Goal: Task Accomplishment & Management: Manage account settings

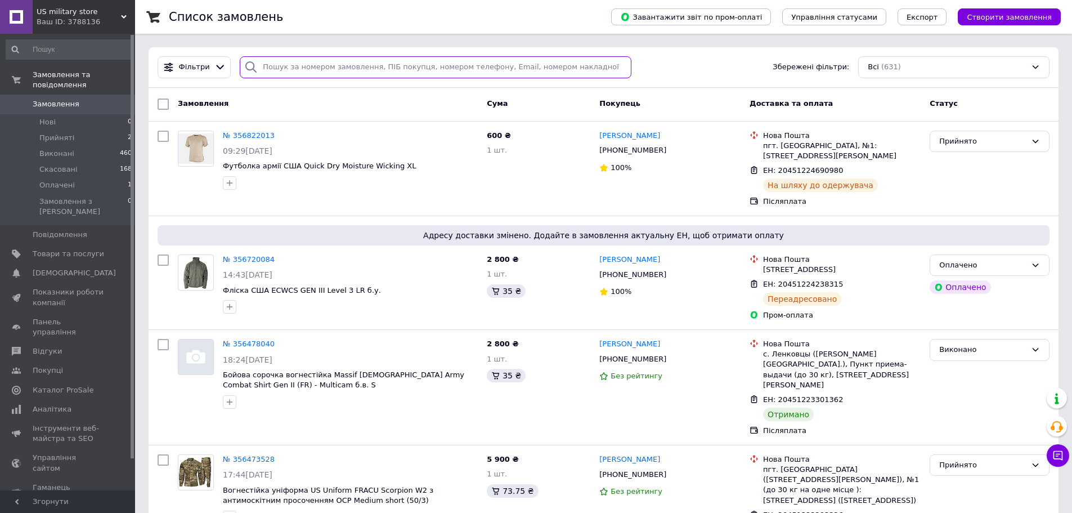
click at [272, 66] on input "search" at bounding box center [436, 67] width 392 height 22
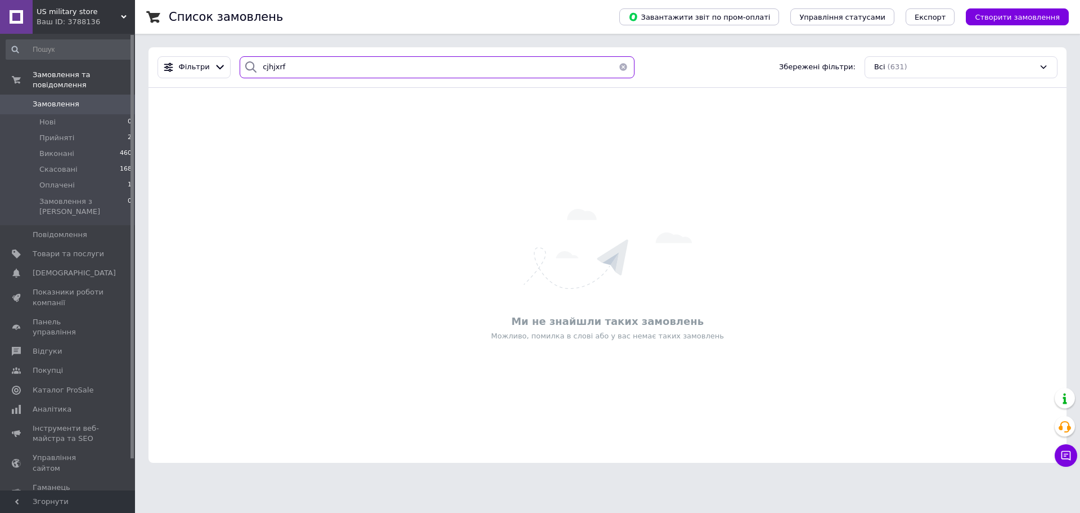
click at [307, 78] on input "cjhjxrf" at bounding box center [437, 67] width 395 height 22
click at [307, 75] on input "cjhjxrf" at bounding box center [437, 67] width 395 height 22
type input "сорочка"
click at [62, 244] on link "Товари та послуги" at bounding box center [69, 253] width 138 height 19
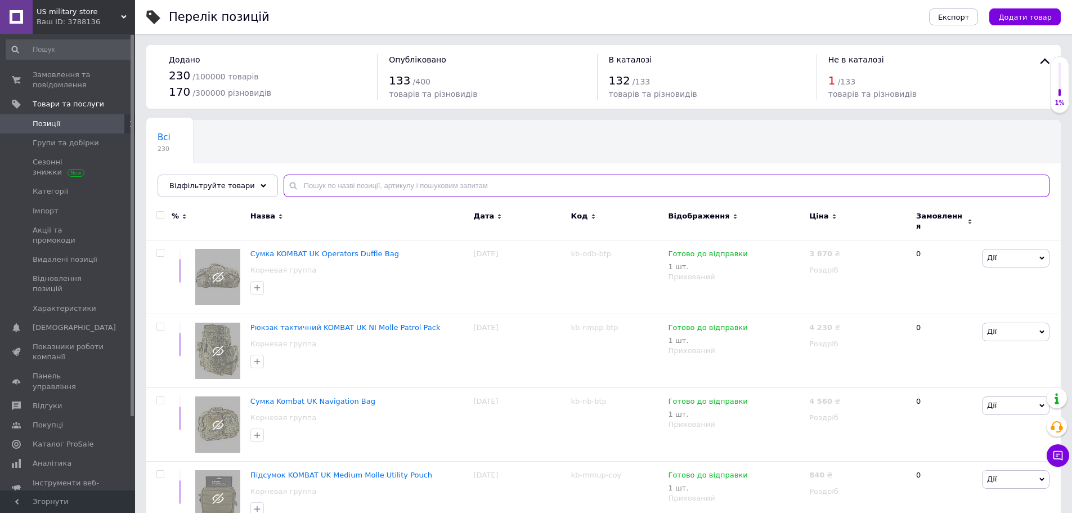
click at [326, 181] on input "text" at bounding box center [667, 185] width 766 height 23
type input "сорочка"
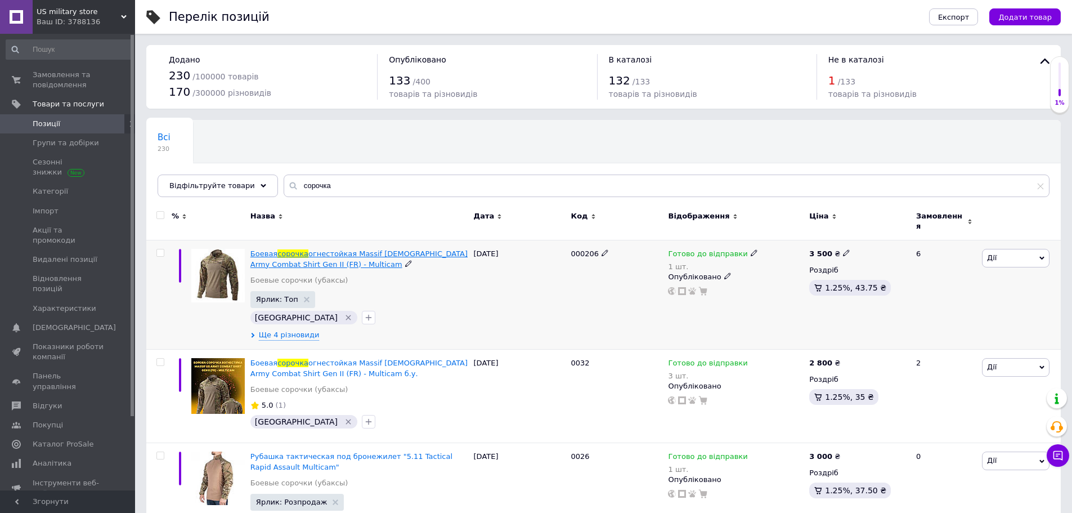
click at [325, 249] on span "огнестойкая Massif [DEMOGRAPHIC_DATA] Army Combat Shirt Gen II (FR) - Multicam" at bounding box center [358, 258] width 217 height 19
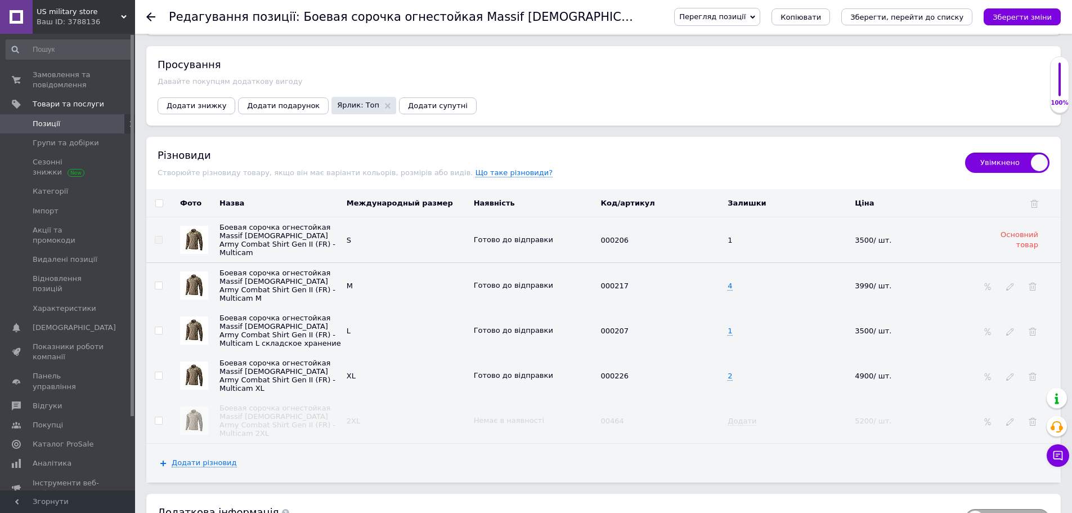
scroll to position [1200, 0]
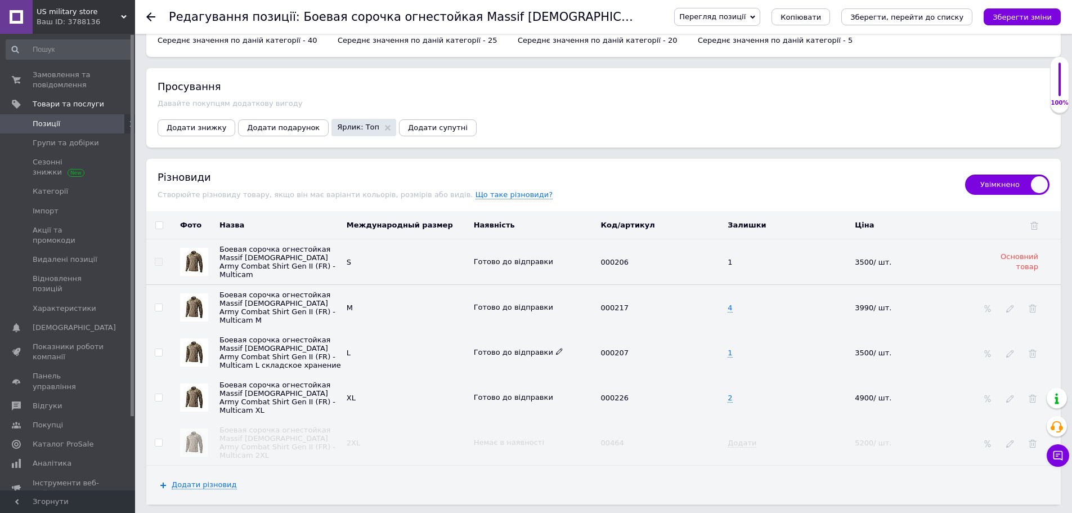
click at [556, 348] on icon at bounding box center [559, 351] width 7 height 7
click at [541, 383] on li "Немає в наявності" at bounding box center [531, 390] width 125 height 16
click at [727, 342] on td "1" at bounding box center [788, 352] width 127 height 45
click at [727, 344] on input "1" at bounding box center [784, 352] width 120 height 17
type input "0"
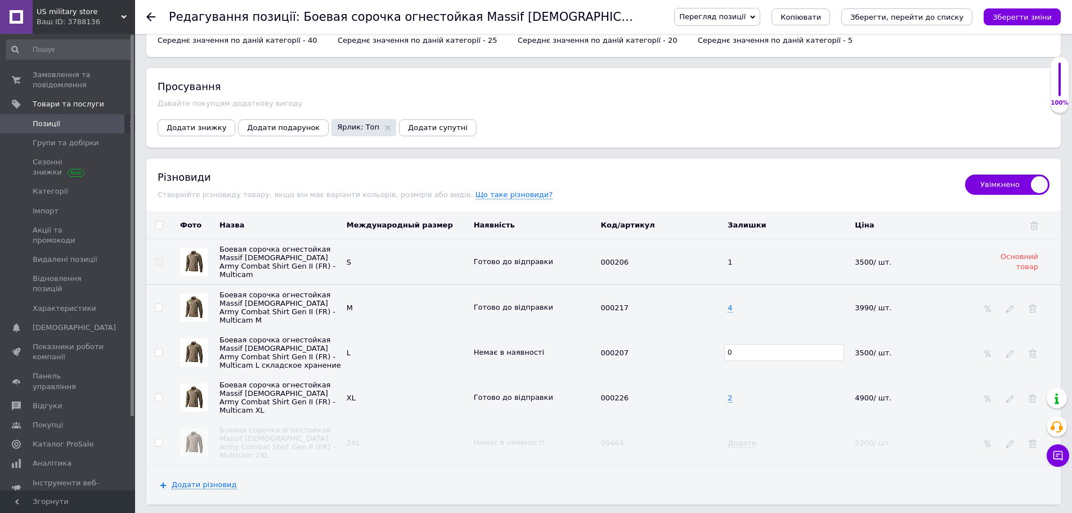
click at [762, 330] on td "0" at bounding box center [788, 352] width 127 height 45
click at [1039, 17] on icon "Зберегти зміни" at bounding box center [1021, 17] width 59 height 8
click at [614, 348] on span "000207" at bounding box center [619, 352] width 38 height 8
click at [617, 348] on span "000207" at bounding box center [619, 352] width 38 height 8
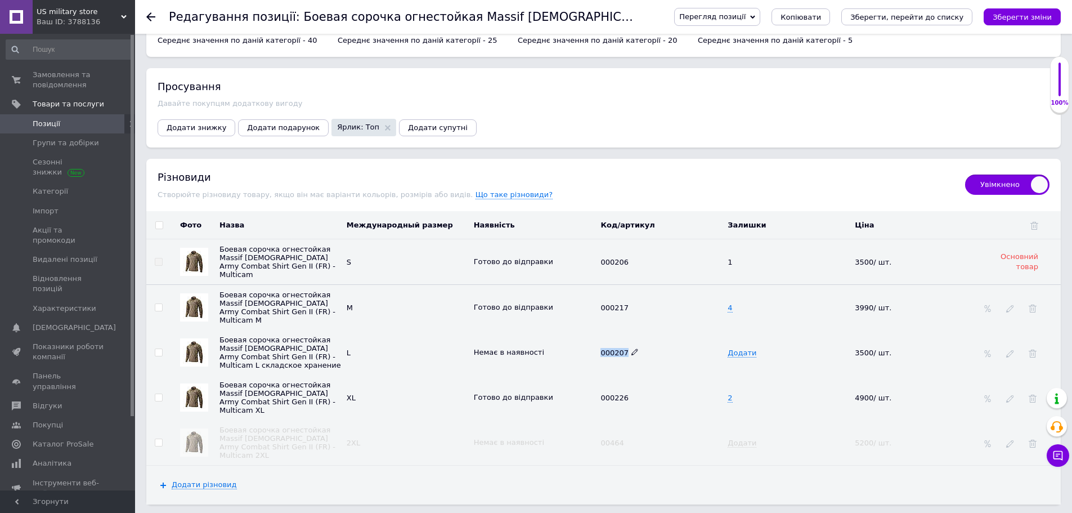
click at [616, 348] on span "000207" at bounding box center [619, 352] width 38 height 8
click at [1008, 11] on button "Зберегти зміни" at bounding box center [1021, 16] width 77 height 17
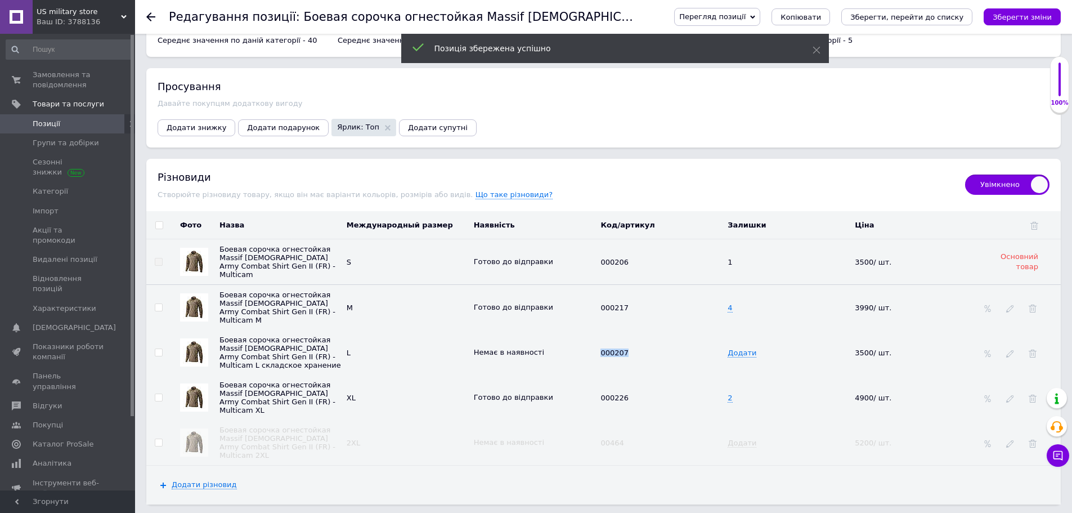
click at [160, 349] on input "checkbox" at bounding box center [158, 352] width 7 height 7
checkbox input "true"
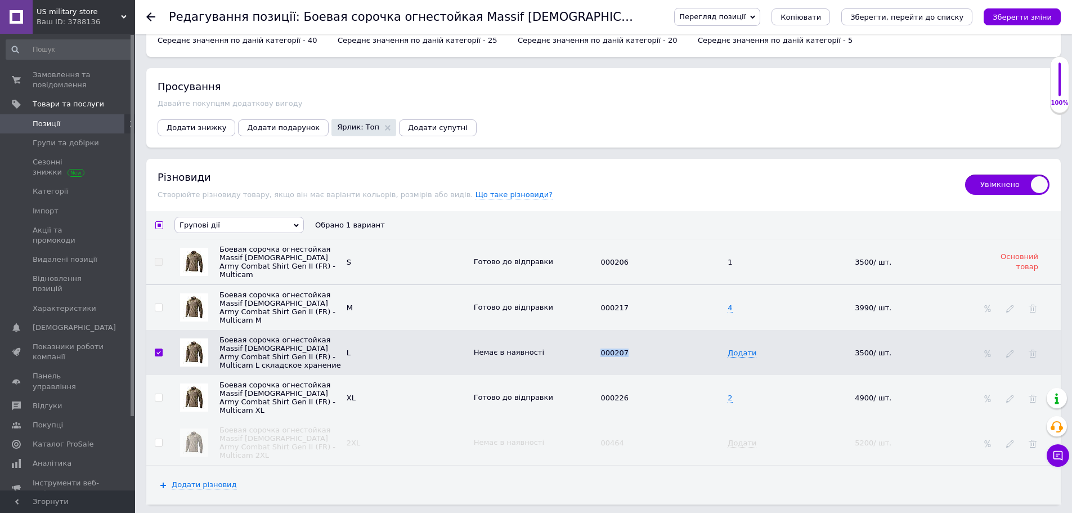
click at [198, 222] on span "Групові дії" at bounding box center [199, 225] width 41 height 8
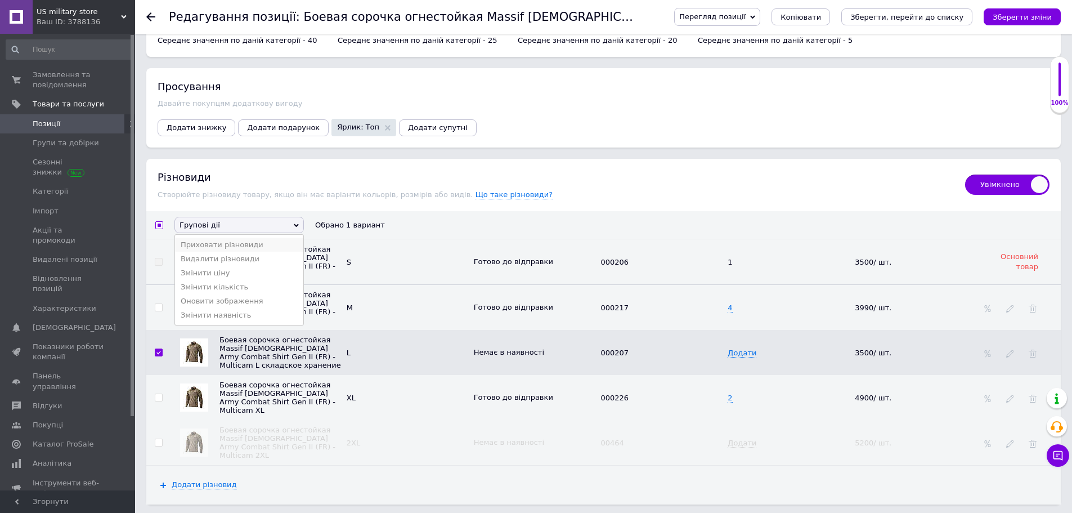
click at [230, 238] on li "Приховати різновиди" at bounding box center [239, 244] width 128 height 14
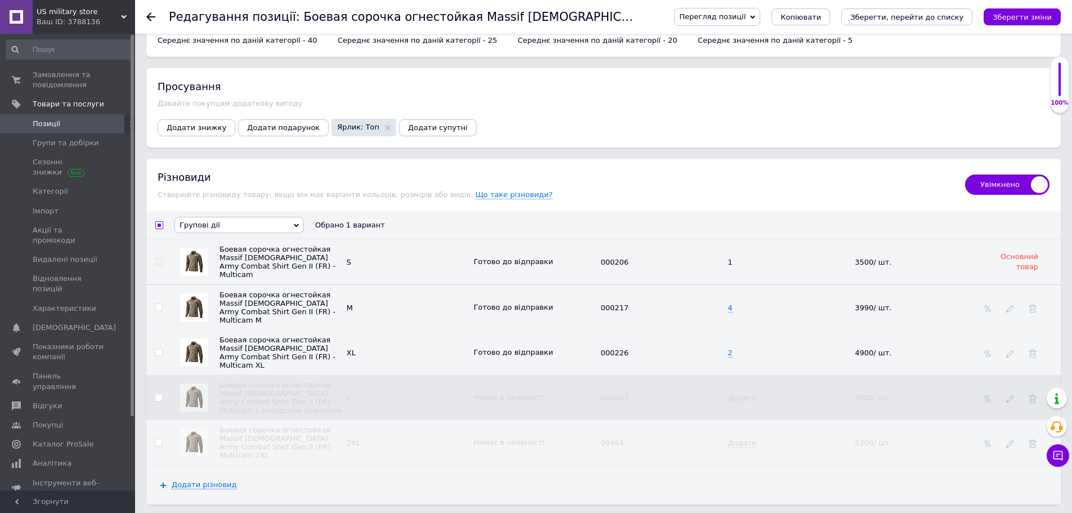
checkbox input "false"
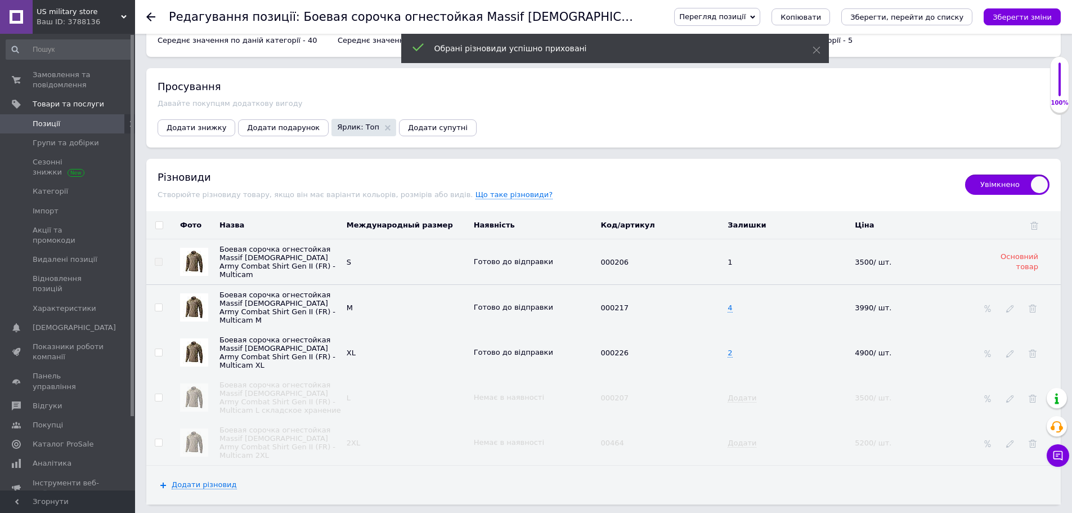
click at [1012, 6] on div "Перегляд позиції Зберегти та переглянути на сайті Зберегти та переглянути на ма…" at bounding box center [855, 17] width 409 height 34
click at [1012, 21] on icon "Зберегти зміни" at bounding box center [1021, 17] width 59 height 8
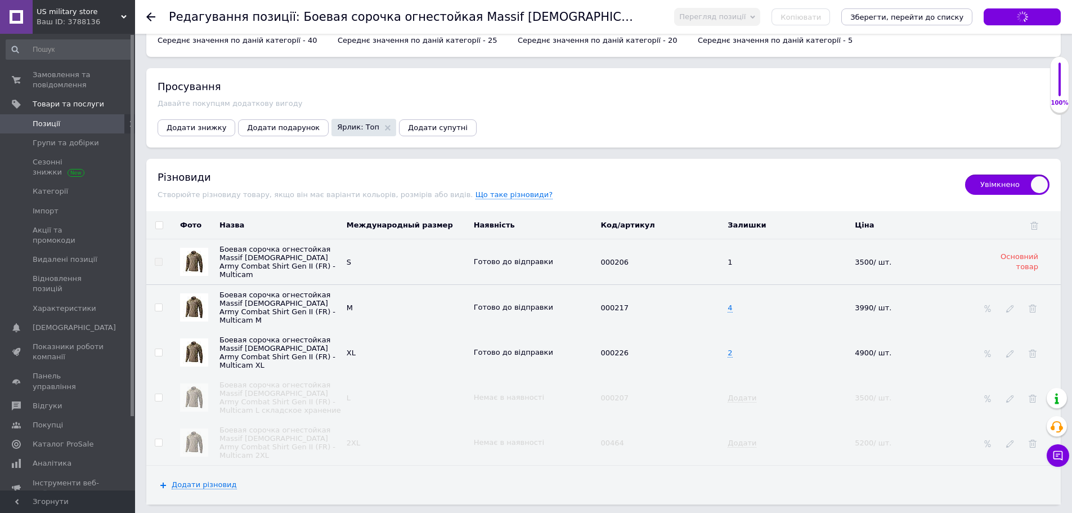
click at [63, 132] on link "Позиції" at bounding box center [69, 123] width 138 height 19
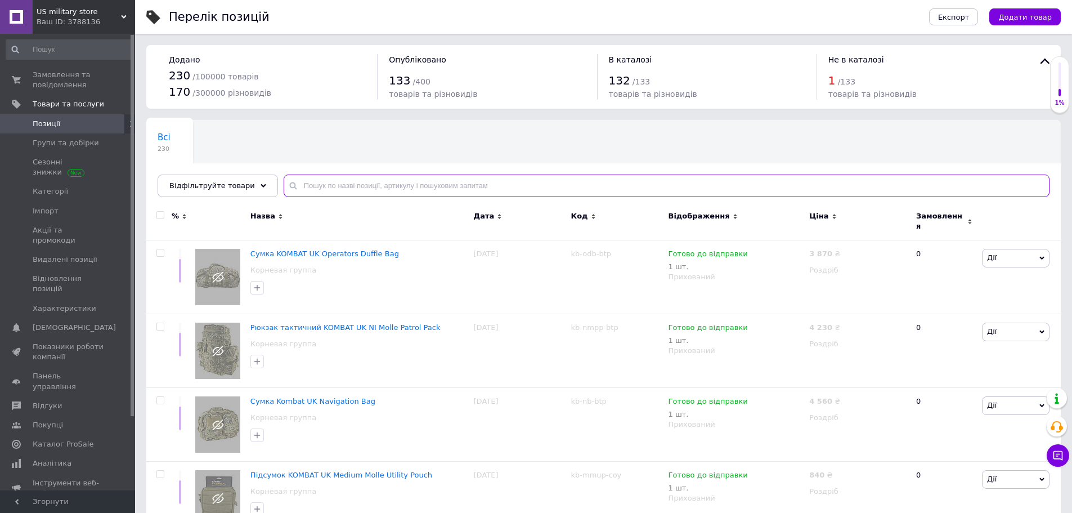
click at [365, 179] on input "text" at bounding box center [667, 185] width 766 height 23
type input "штани"
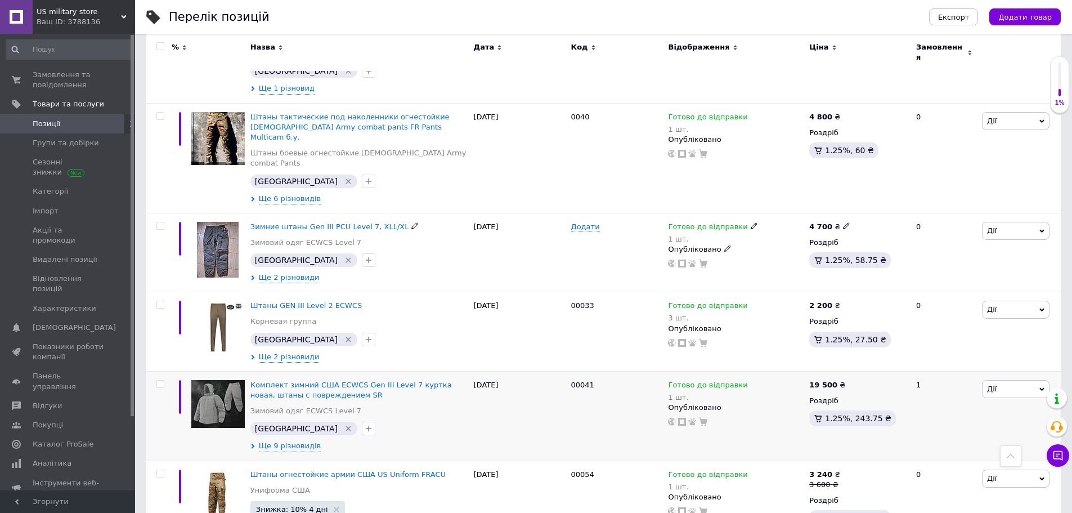
scroll to position [600, 0]
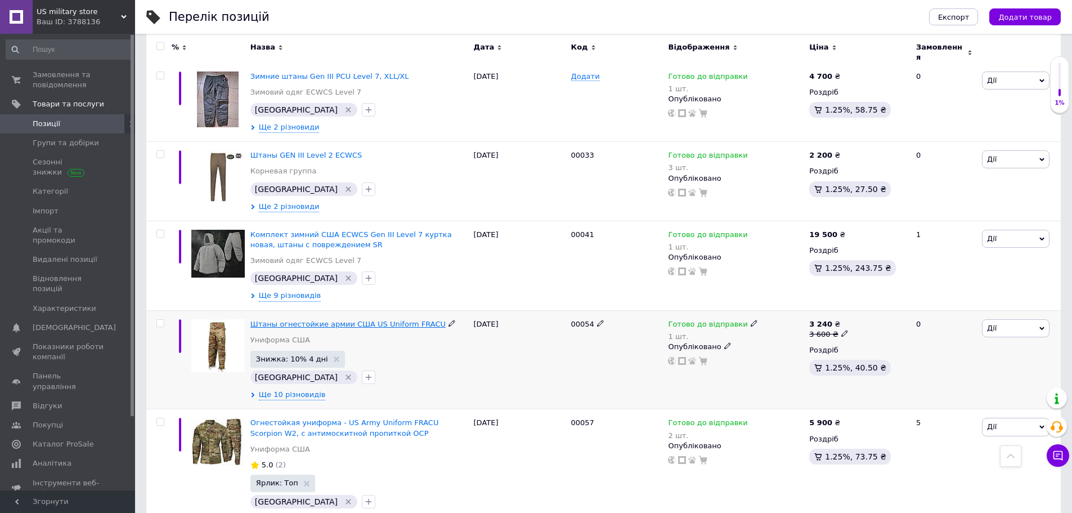
click at [330, 320] on span "Штаны огнестойкие армии США US Uniform FRACU" at bounding box center [347, 324] width 195 height 8
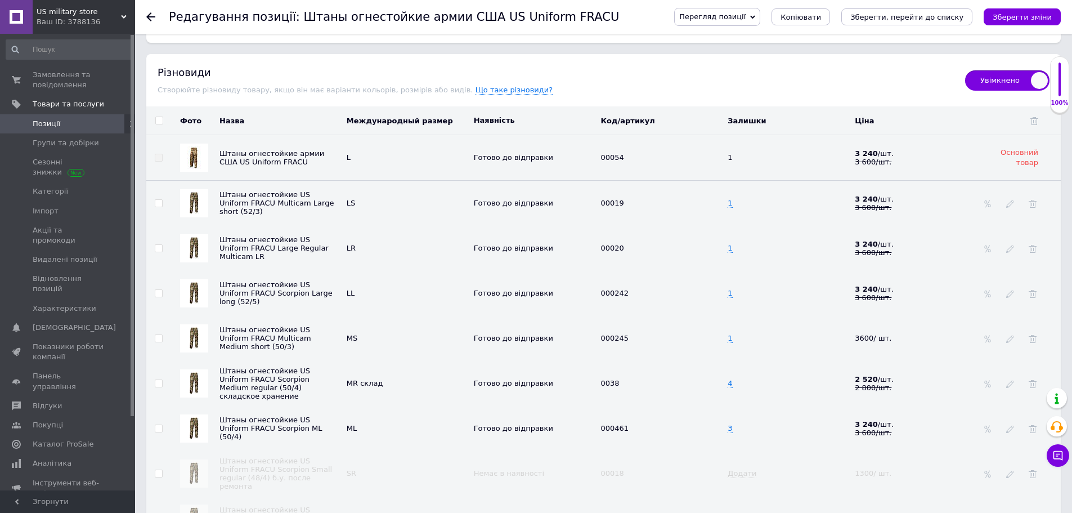
scroll to position [1350, 0]
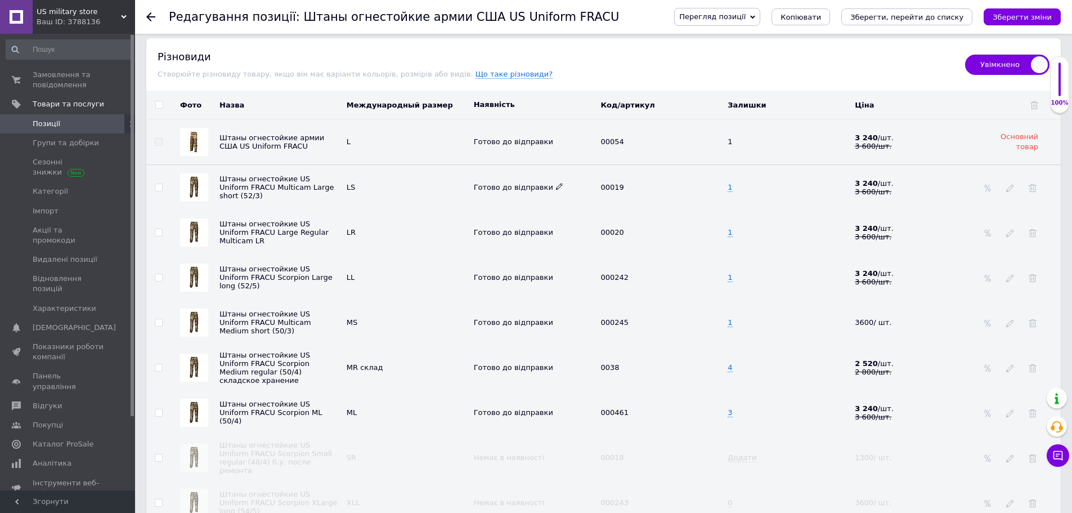
click at [556, 183] on icon at bounding box center [559, 186] width 7 height 7
click at [530, 217] on li "Немає в наявності" at bounding box center [531, 225] width 125 height 16
click at [730, 183] on span "1" at bounding box center [729, 187] width 5 height 9
type input "0"
click at [739, 164] on td "0" at bounding box center [788, 187] width 127 height 46
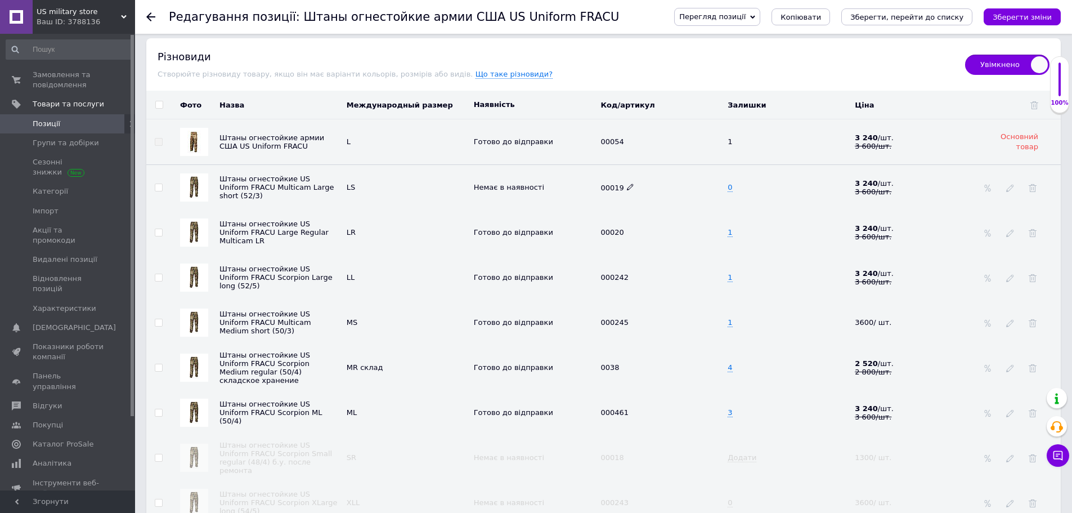
click at [608, 183] on span "00019" at bounding box center [616, 187] width 33 height 8
copy span "00019"
click at [1028, 16] on icon "Зберегти зміни" at bounding box center [1021, 17] width 59 height 8
click at [157, 184] on input "checkbox" at bounding box center [158, 187] width 7 height 7
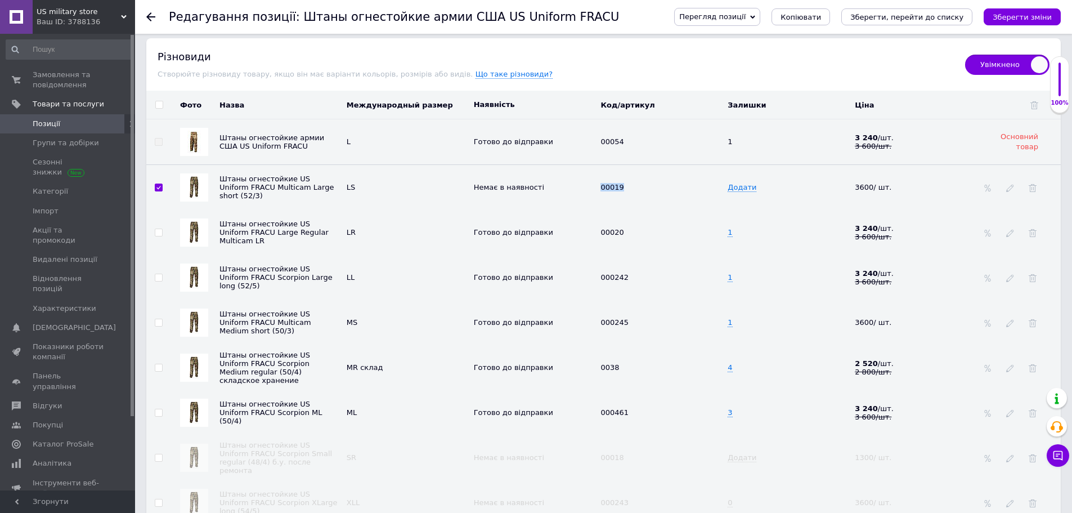
checkbox input "true"
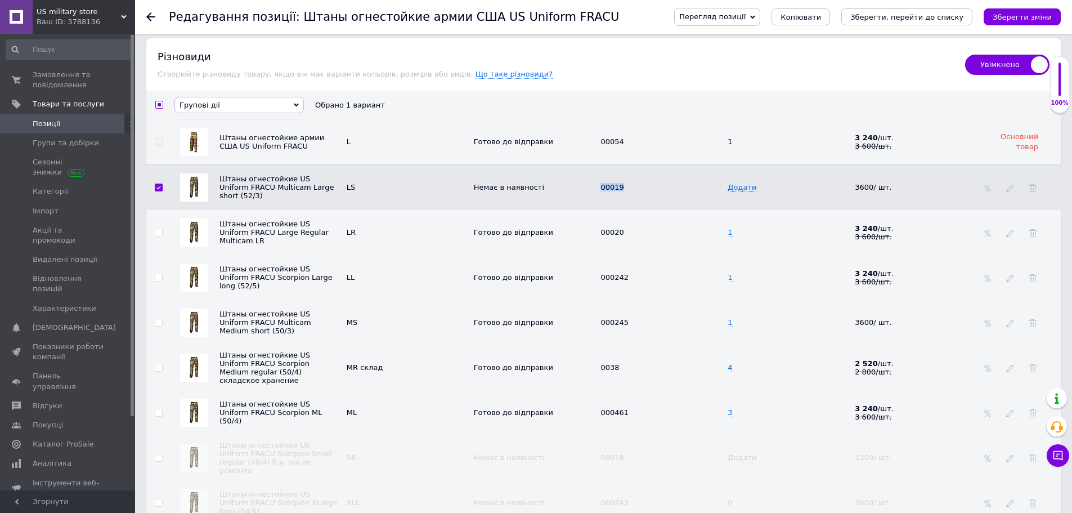
click at [259, 97] on span "Групові дії" at bounding box center [238, 105] width 129 height 16
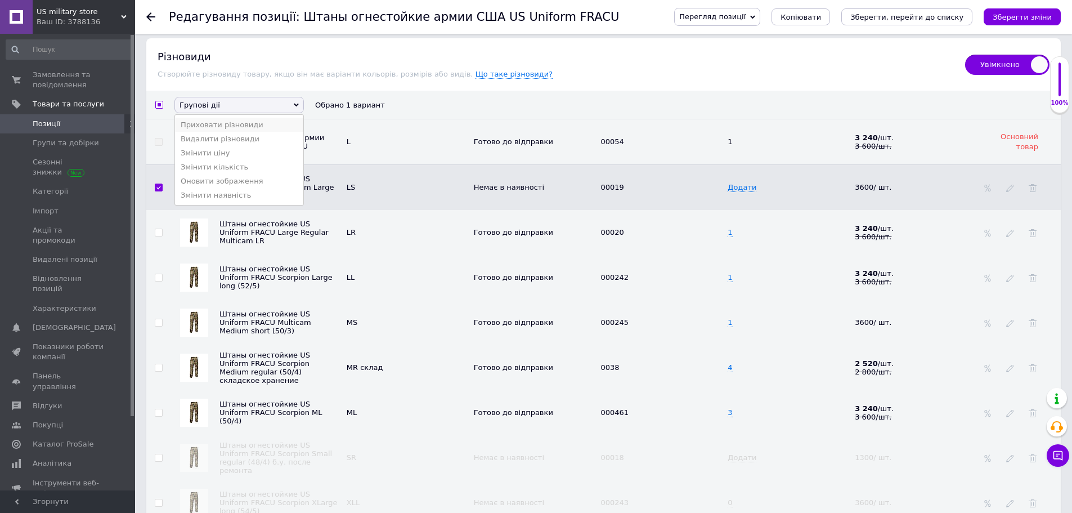
click at [249, 119] on li "Приховати різновиди" at bounding box center [239, 125] width 128 height 14
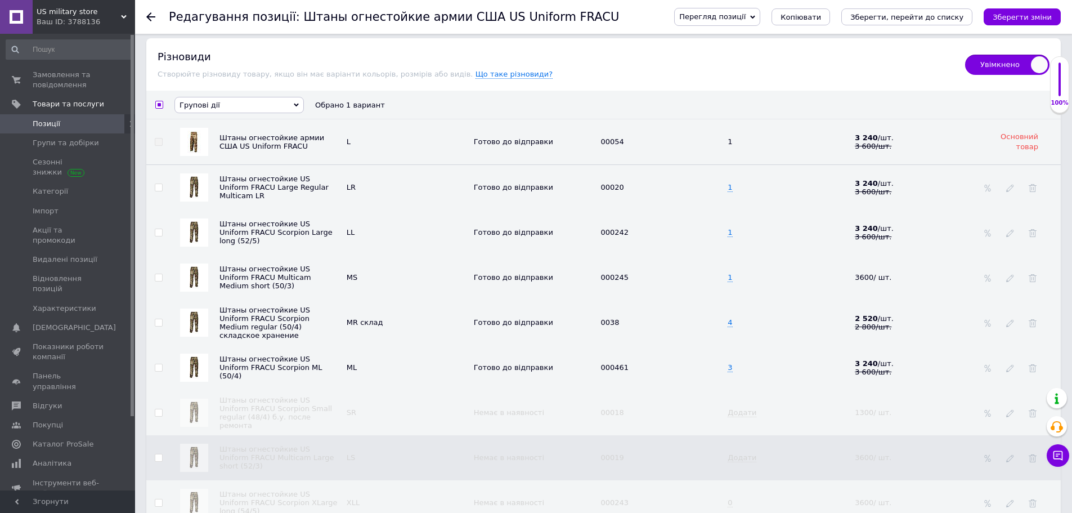
checkbox input "false"
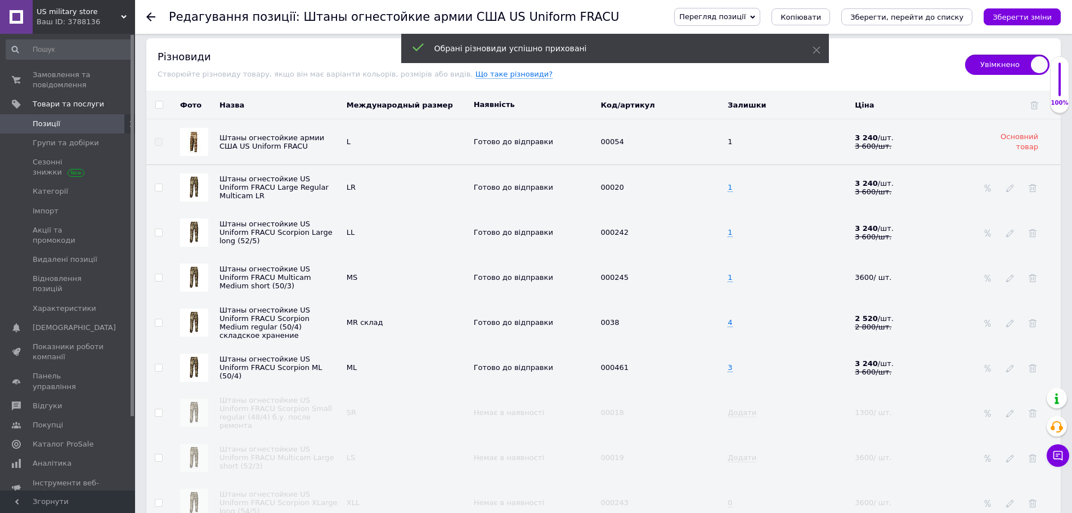
click at [1015, 13] on icon "Зберегти зміни" at bounding box center [1021, 17] width 59 height 8
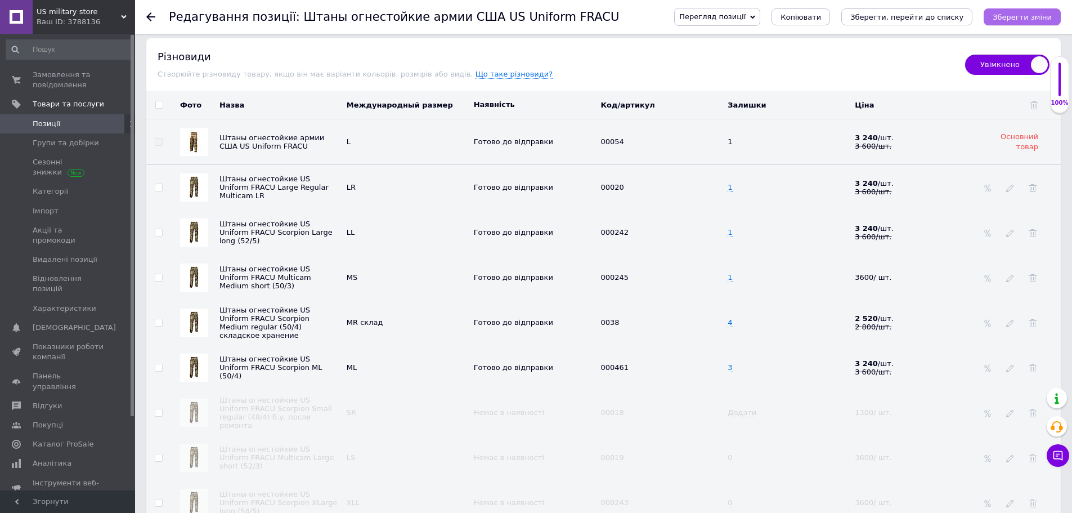
click at [1019, 20] on icon "Зберегти зміни" at bounding box center [1021, 17] width 59 height 8
click at [1011, 15] on icon "Зберегти зміни" at bounding box center [1021, 17] width 59 height 8
click at [45, 120] on span "Позиції" at bounding box center [47, 124] width 28 height 10
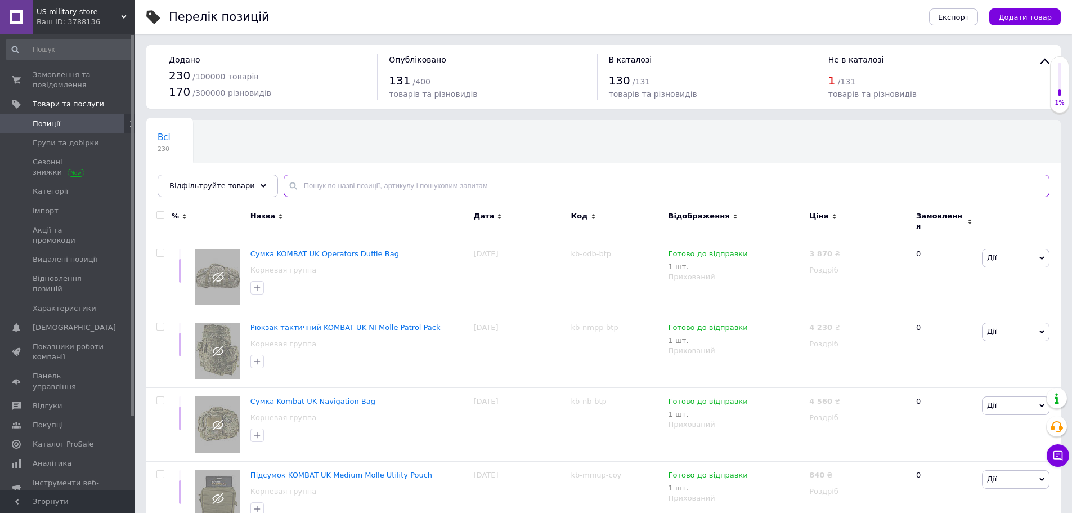
click at [338, 178] on input "text" at bounding box center [667, 185] width 766 height 23
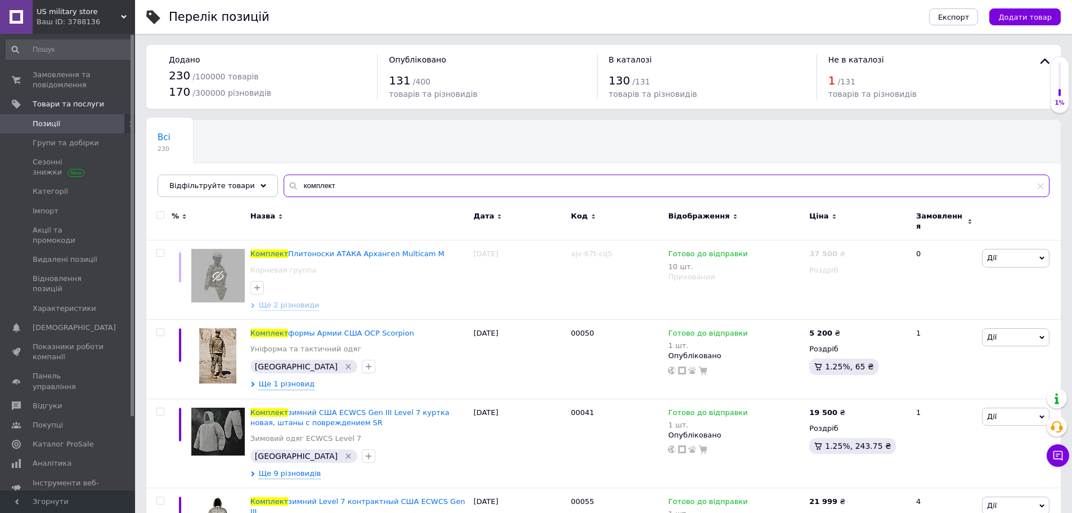
click at [352, 187] on input "комплект" at bounding box center [667, 185] width 766 height 23
type input "форми"
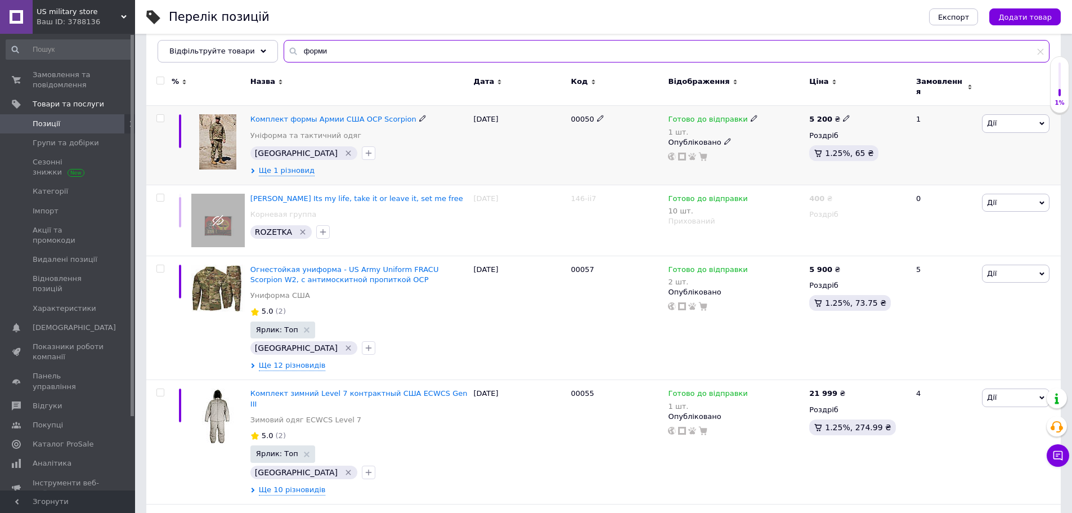
scroll to position [150, 0]
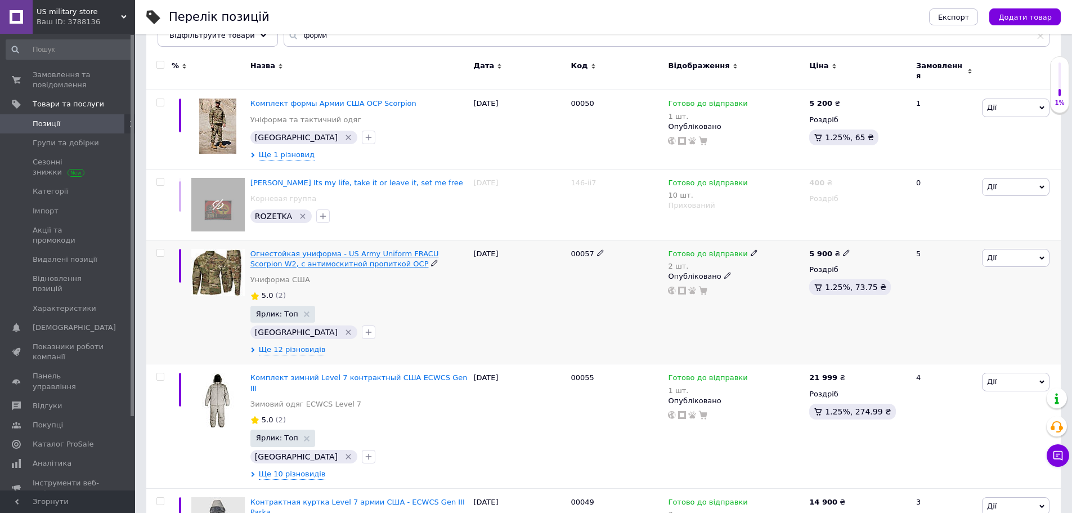
click at [319, 249] on span "Огнестойкая униформа - US Army Uniform FRACU Scorpion W2, с антимоскитной пропи…" at bounding box center [344, 258] width 188 height 19
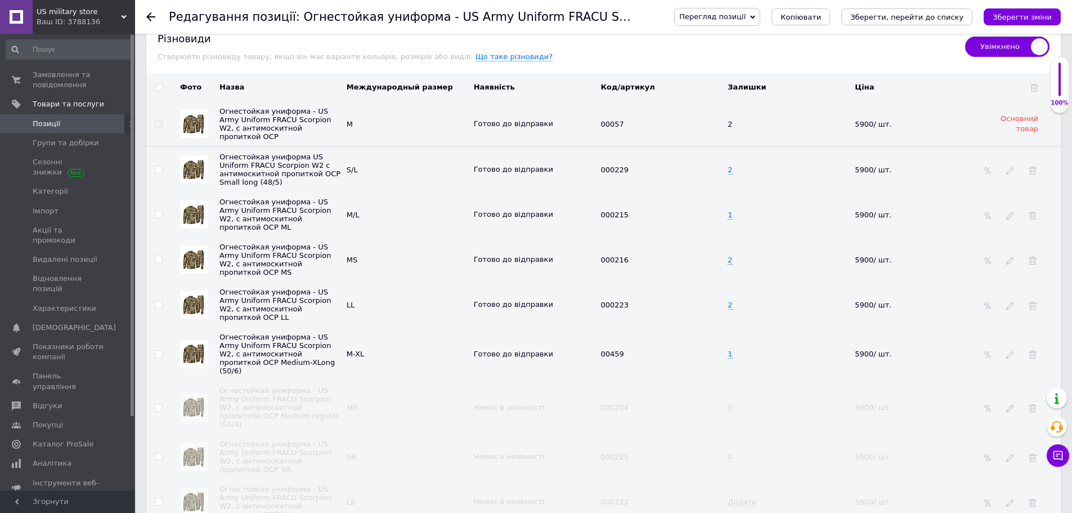
scroll to position [1500, 0]
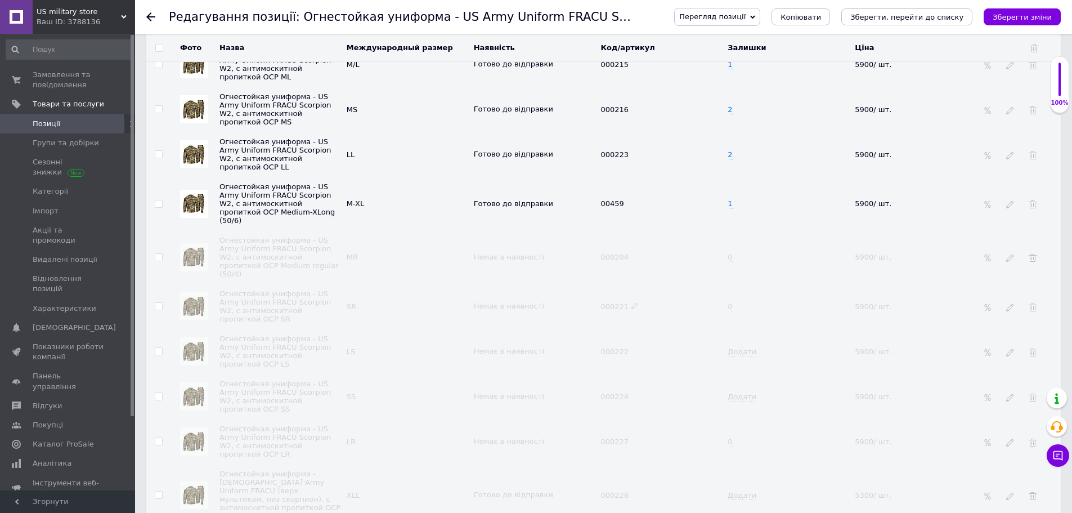
click at [613, 302] on span "000221" at bounding box center [619, 306] width 38 height 8
copy span "000221"
click at [75, 75] on span "Замовлення та повідомлення" at bounding box center [68, 80] width 71 height 20
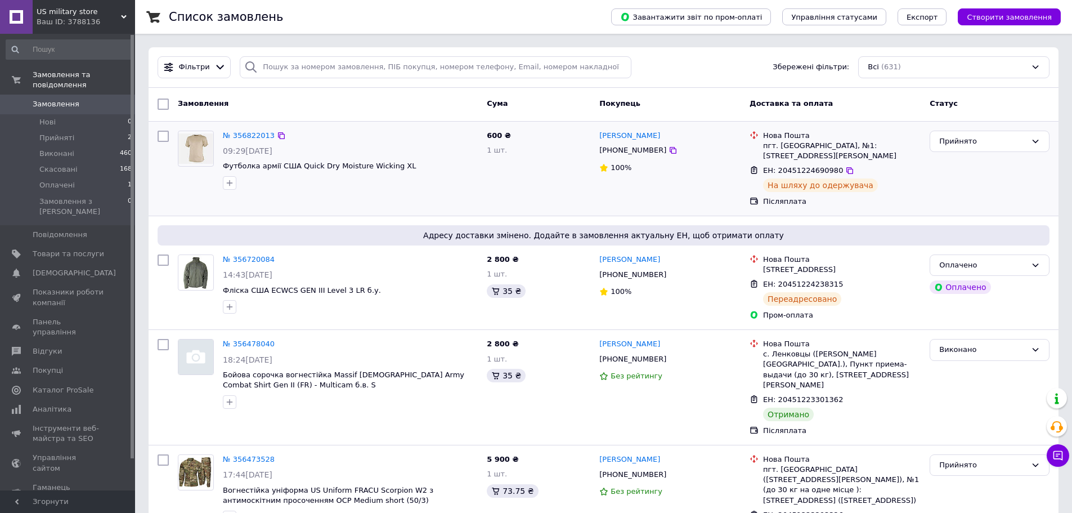
scroll to position [150, 0]
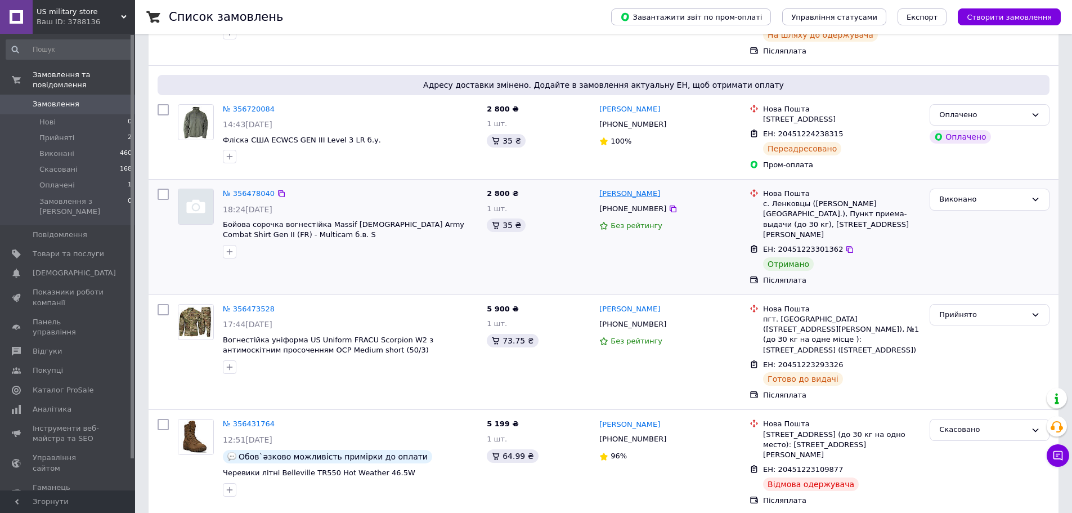
click at [624, 194] on link "[PERSON_NAME]" at bounding box center [629, 193] width 61 height 11
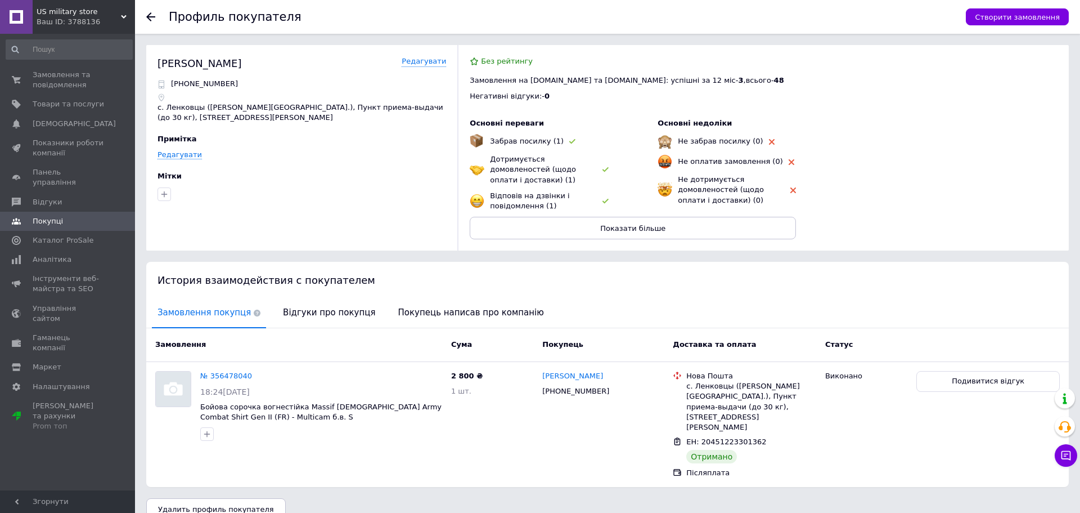
click at [152, 10] on div at bounding box center [157, 17] width 23 height 34
click at [152, 16] on icon at bounding box center [150, 16] width 9 height 9
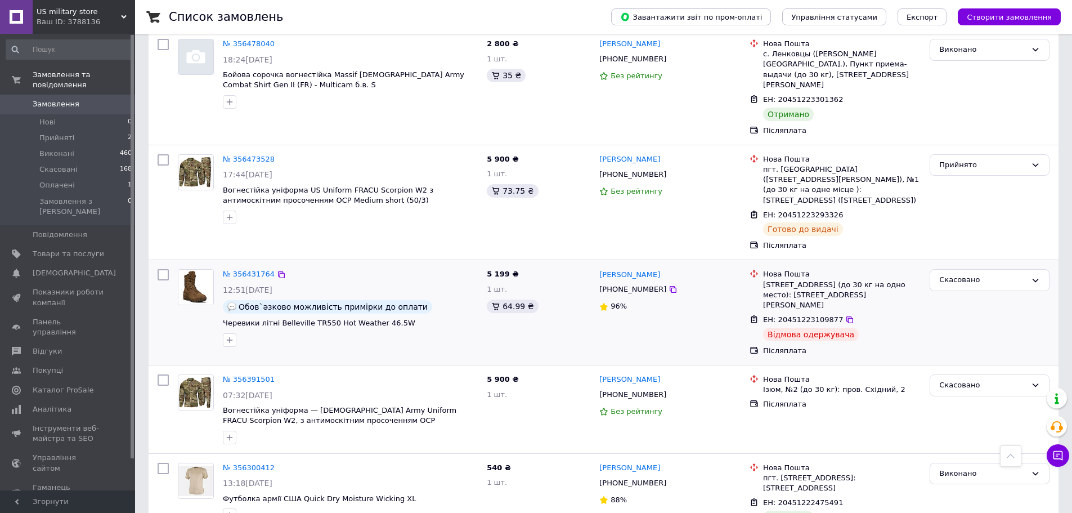
scroll to position [450, 0]
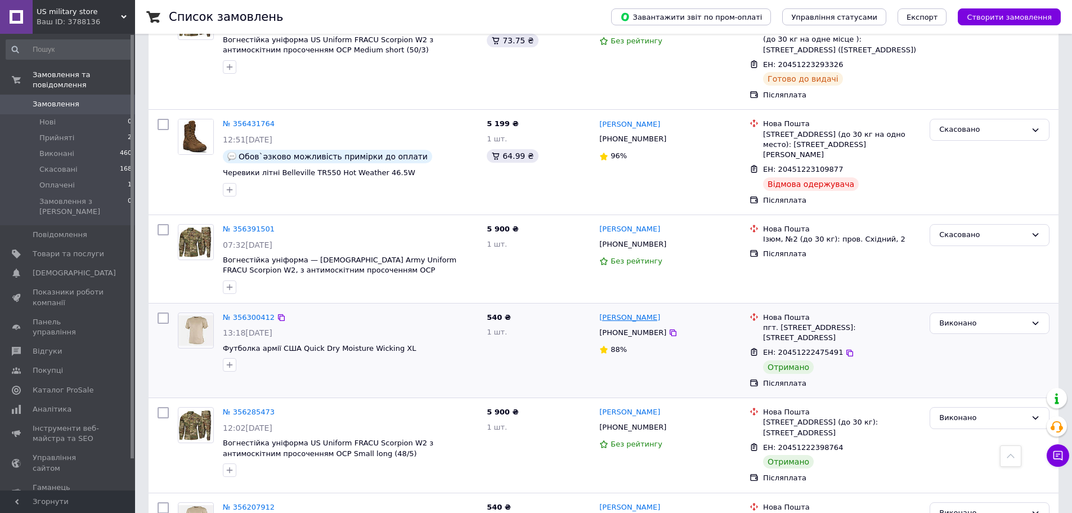
click at [612, 312] on link "[PERSON_NAME]" at bounding box center [629, 317] width 61 height 11
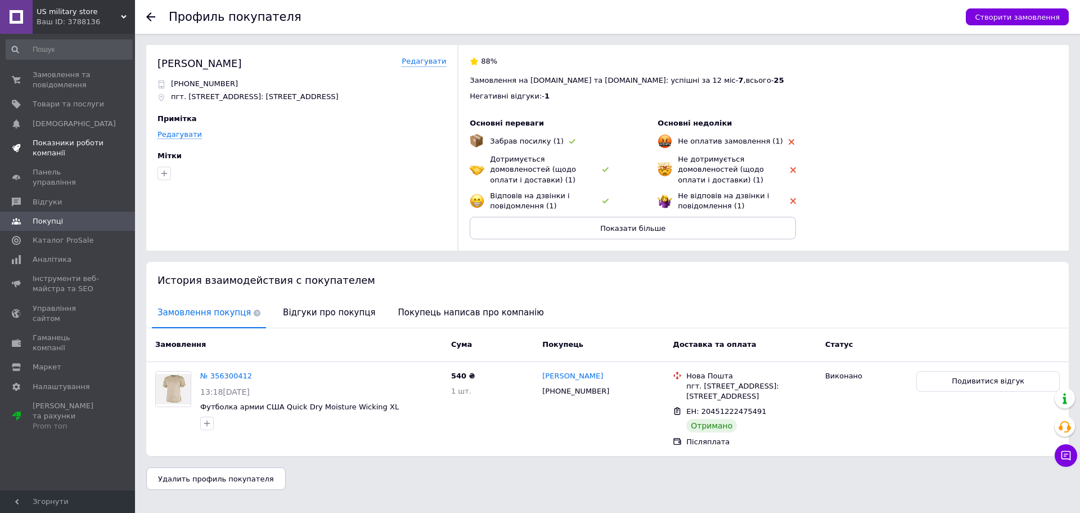
click at [69, 142] on span "Показники роботи компанії" at bounding box center [68, 148] width 71 height 20
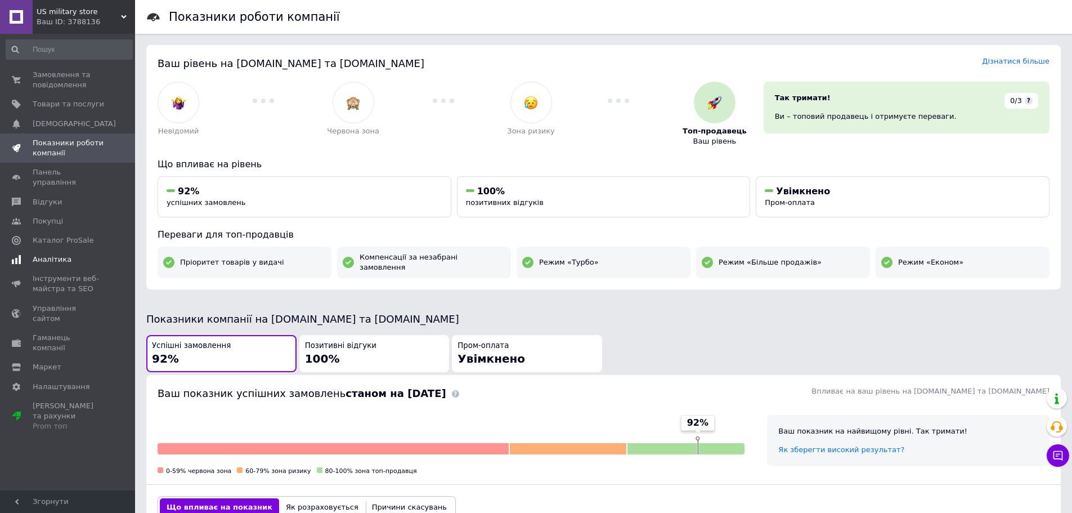
click at [57, 254] on span "Аналітика" at bounding box center [52, 259] width 39 height 10
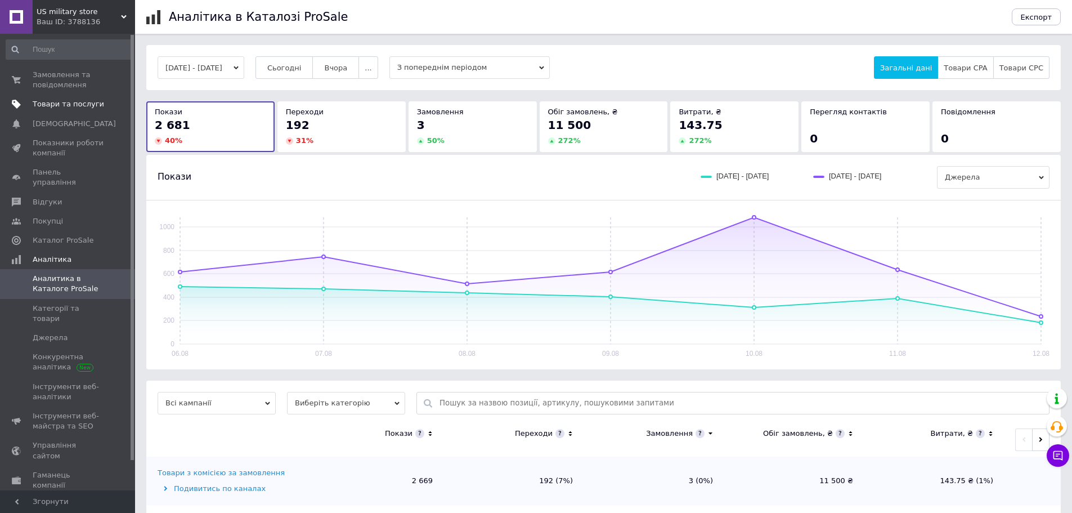
click at [0, 100] on span at bounding box center [16, 104] width 33 height 10
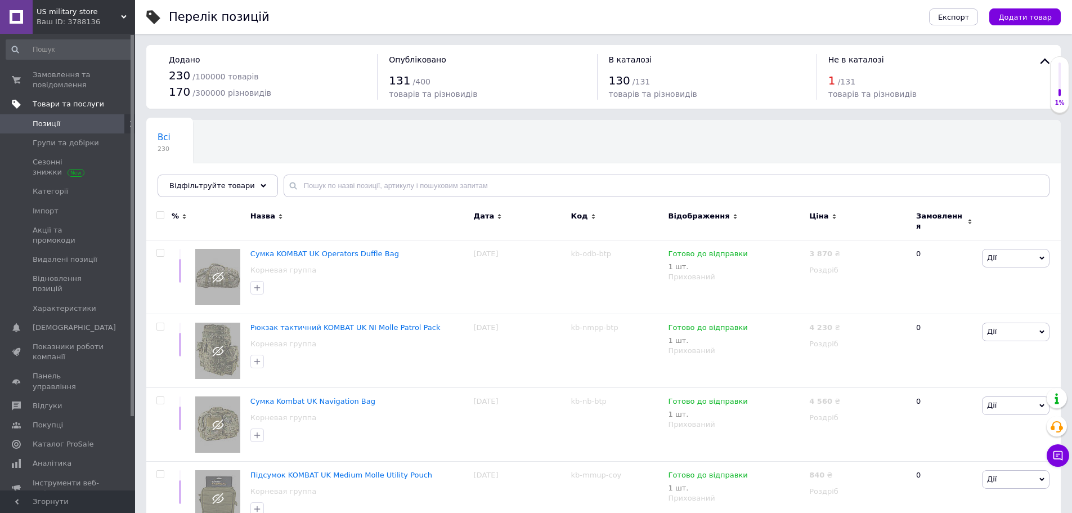
click at [54, 110] on link "Товари та послуги" at bounding box center [69, 104] width 138 height 19
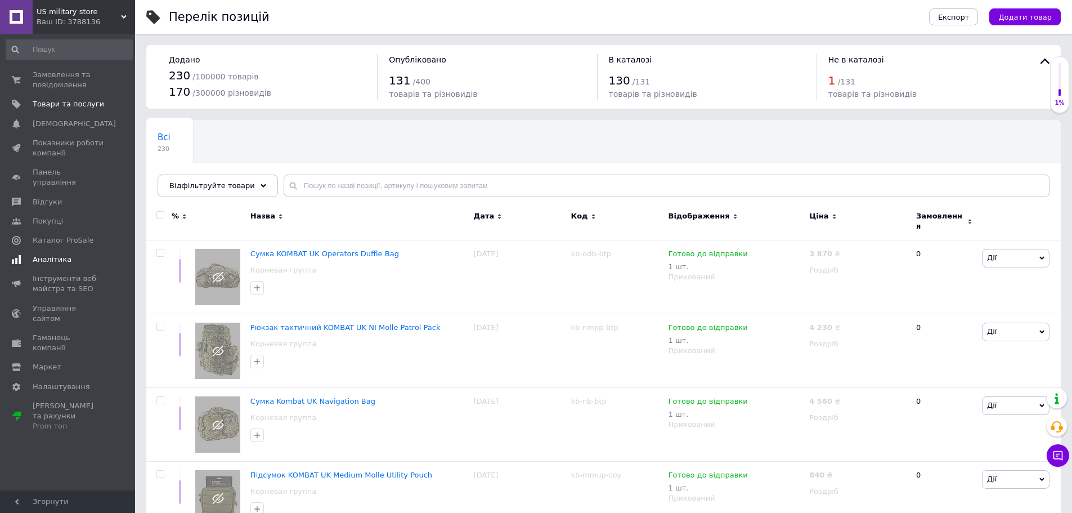
click at [59, 254] on span "Аналітика" at bounding box center [52, 259] width 39 height 10
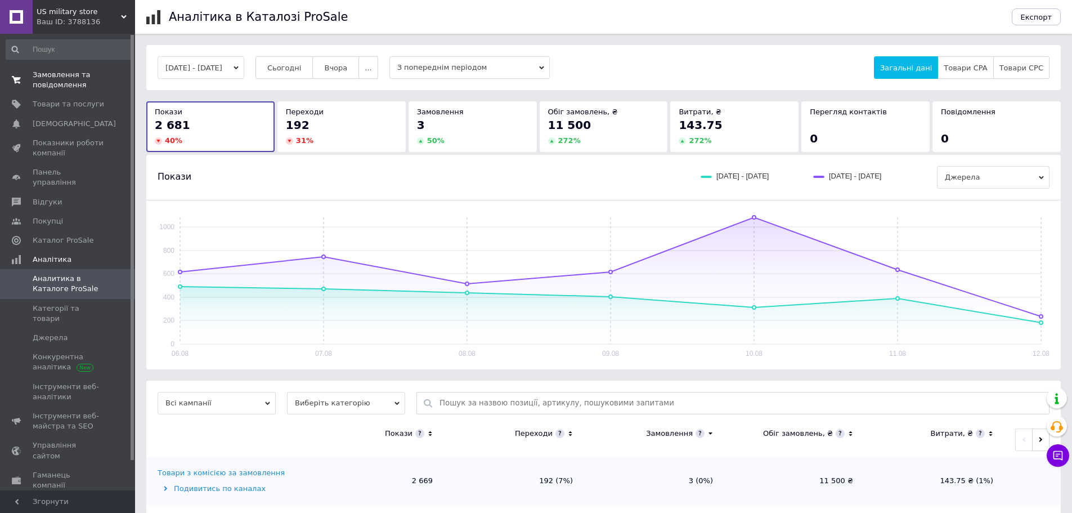
click at [73, 78] on span "Замовлення та повідомлення" at bounding box center [68, 80] width 71 height 20
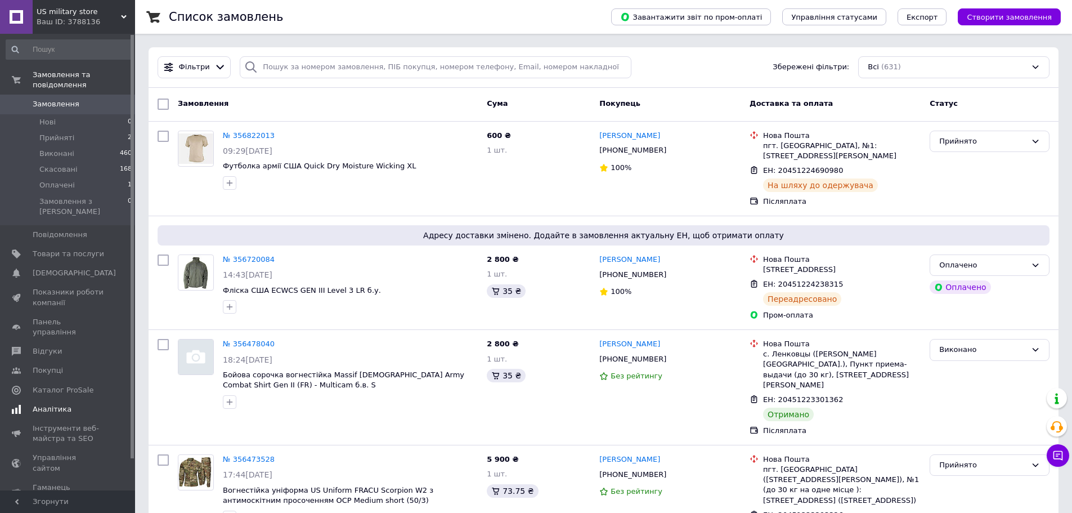
click at [69, 404] on span "Аналітика" at bounding box center [68, 409] width 71 height 10
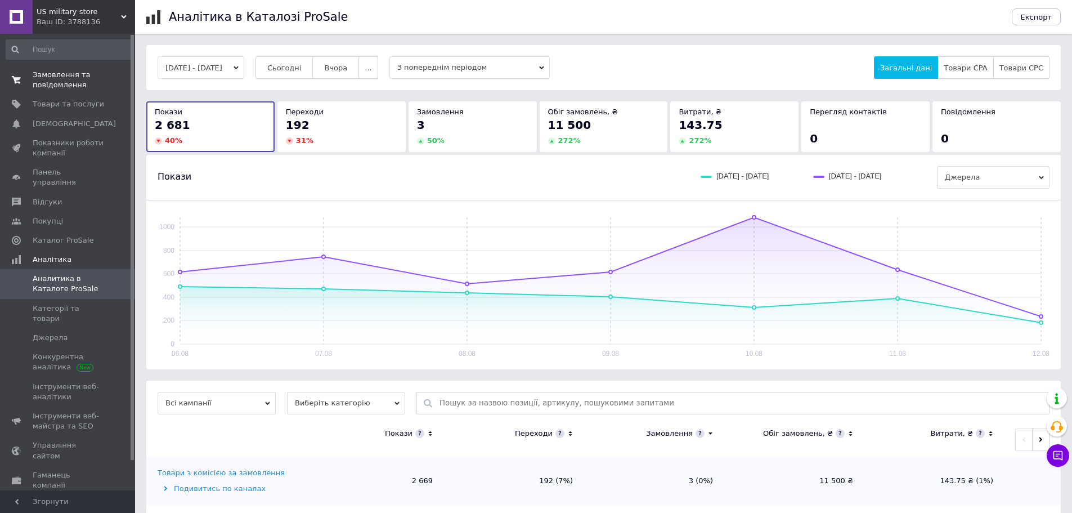
click at [53, 73] on span "Замовлення та повідомлення" at bounding box center [68, 80] width 71 height 20
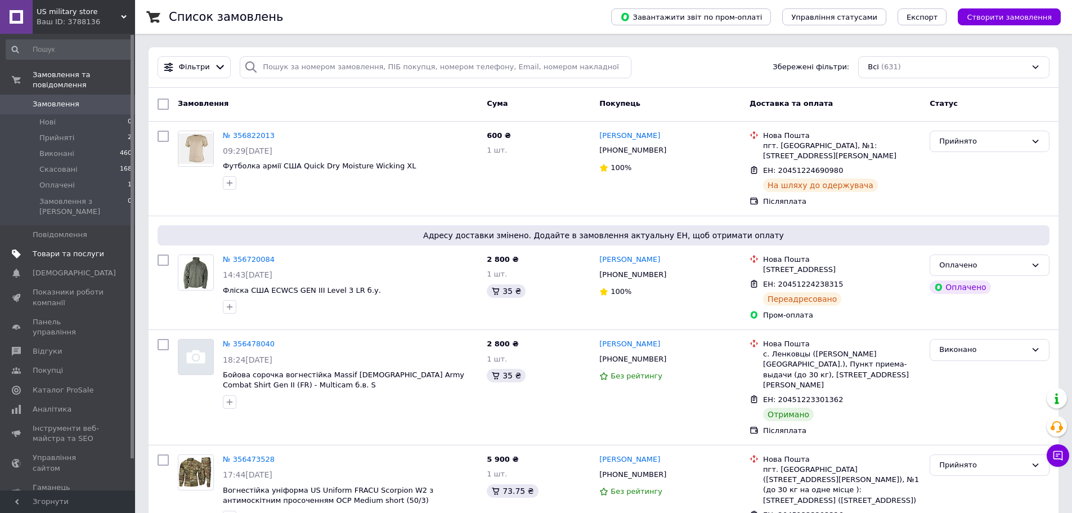
click at [51, 249] on span "Товари та послуги" at bounding box center [68, 254] width 71 height 10
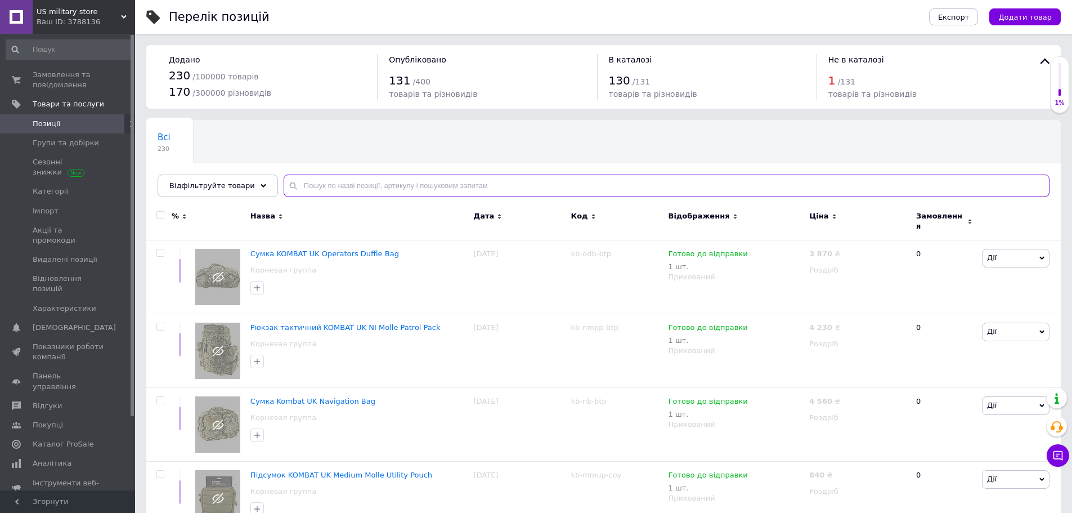
click at [342, 182] on input "text" at bounding box center [667, 185] width 766 height 23
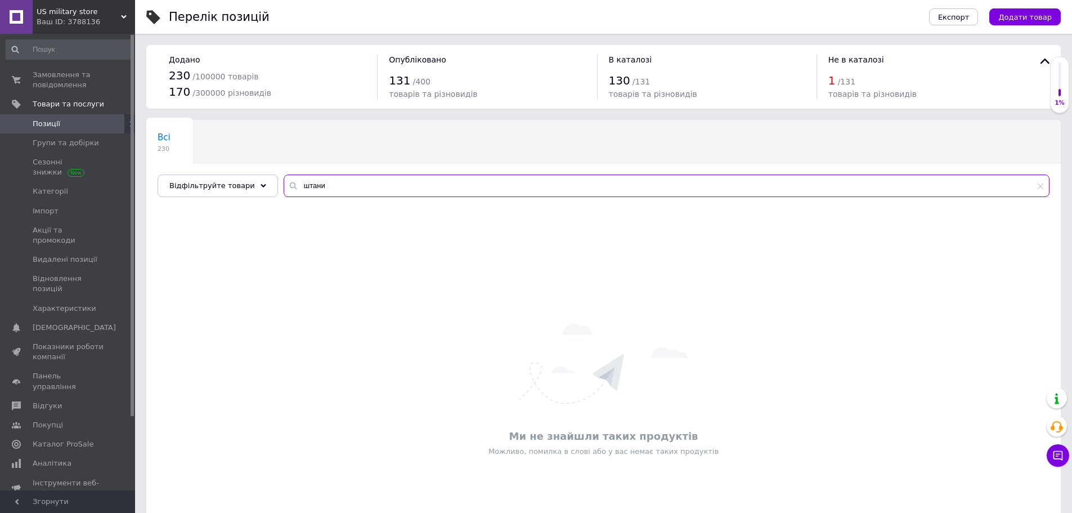
type input "штани"
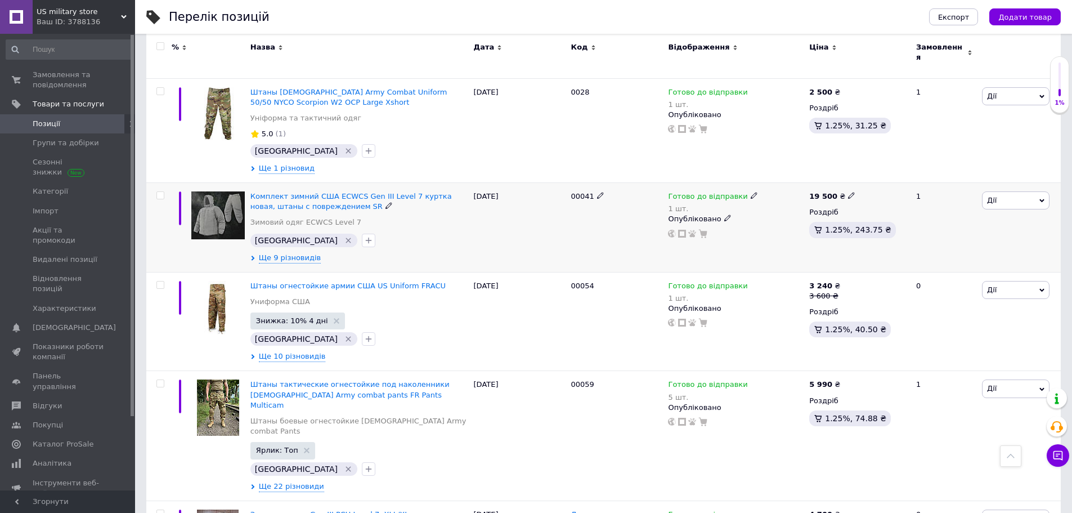
scroll to position [450, 0]
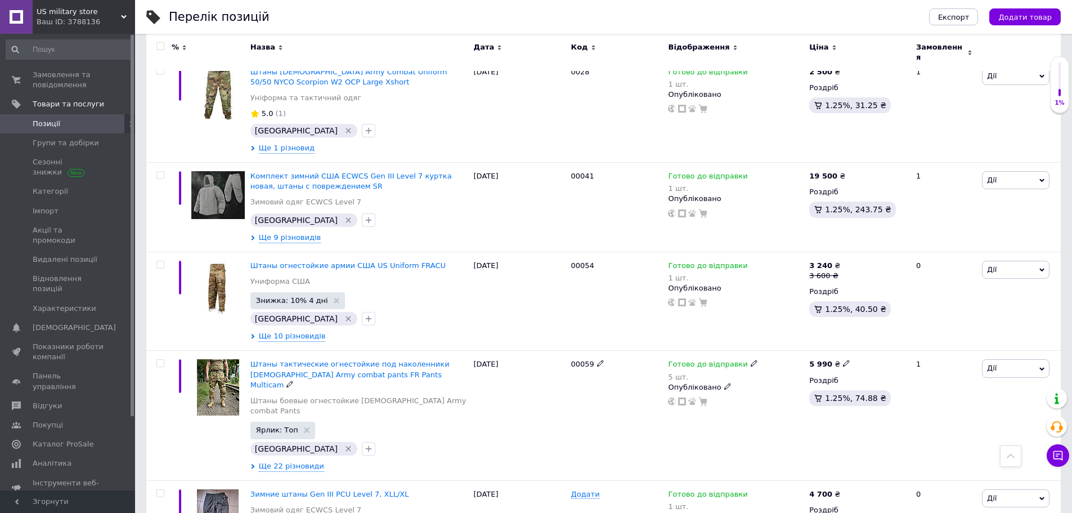
click at [286, 359] on span "Штаны тактические огнестойкие под наколенники [DEMOGRAPHIC_DATA] Army combat pa…" at bounding box center [349, 373] width 199 height 29
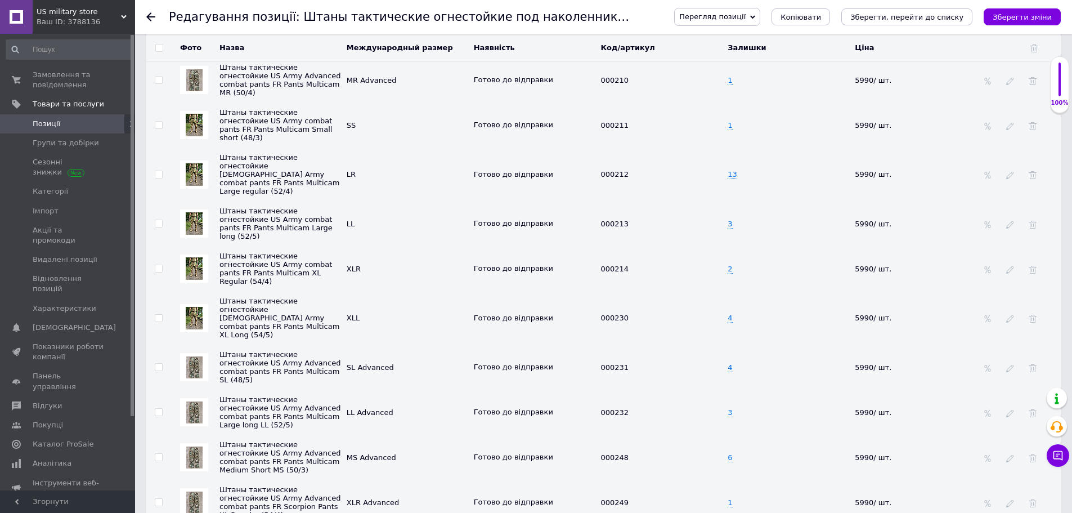
scroll to position [1800, 0]
